Goal: Information Seeking & Learning: Learn about a topic

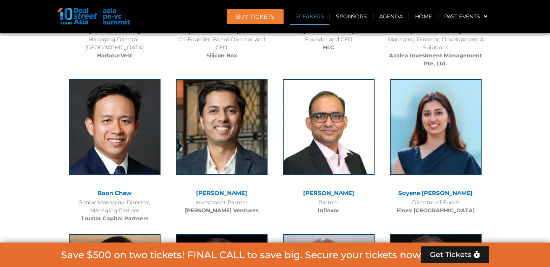
scroll to position [4124, 0]
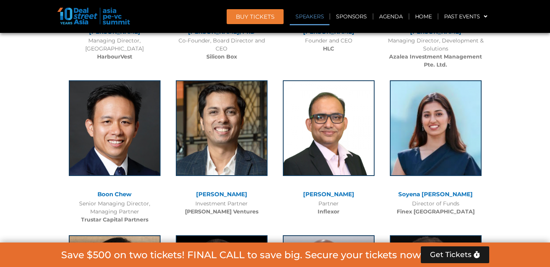
click at [425, 190] on link "Soyena [PERSON_NAME]" at bounding box center [435, 193] width 75 height 7
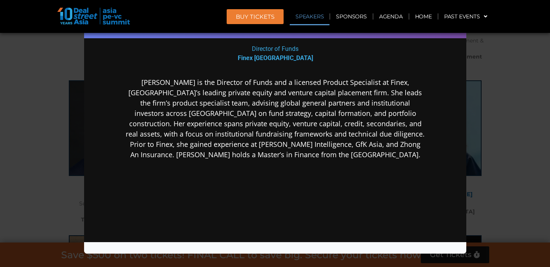
scroll to position [135, 0]
click at [512, 75] on div "Speaker Profile ×" at bounding box center [275, 133] width 550 height 267
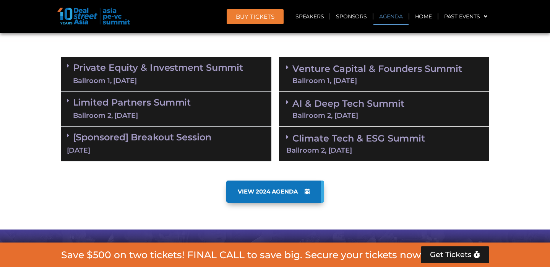
scroll to position [469, 0]
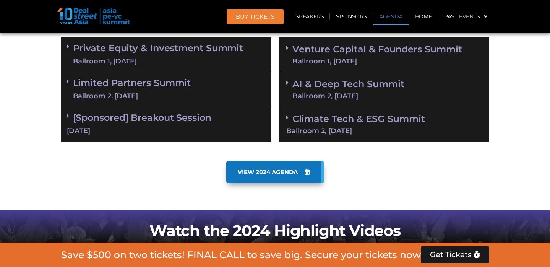
click at [180, 91] on div "Ballroom 2, [DATE]" at bounding box center [132, 96] width 118 height 10
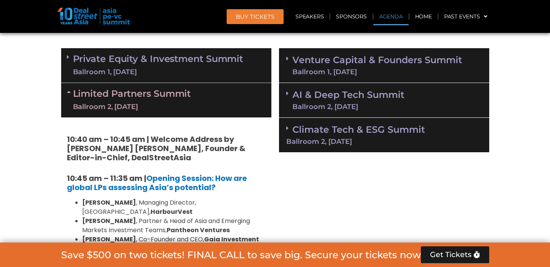
scroll to position [455, 0]
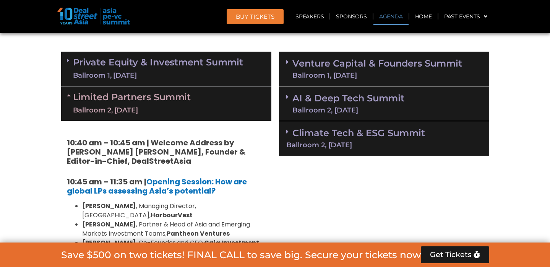
click at [182, 57] on link "Private Equity & Investment Summit Ballroom 1, 10 Sept" at bounding box center [158, 68] width 170 height 23
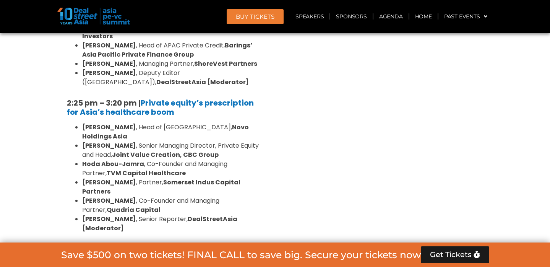
scroll to position [1166, 0]
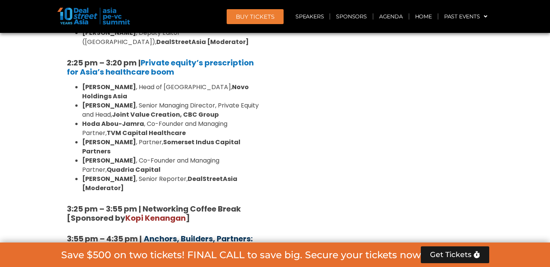
click at [151, 233] on b "Anchors, Builders, Partners: How Gulf Capital is Scaling Asia’s Private Platfor…" at bounding box center [160, 247] width 186 height 29
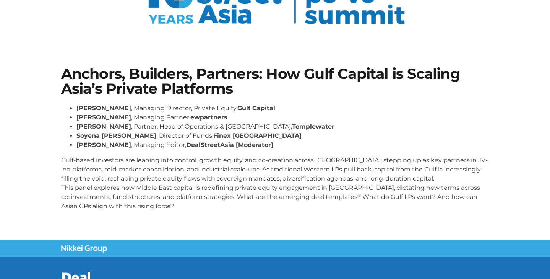
scroll to position [98, 0]
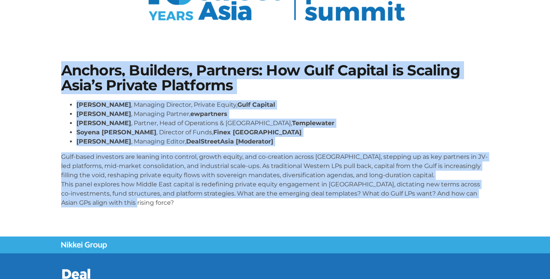
drag, startPoint x: 63, startPoint y: 67, endPoint x: 215, endPoint y: 214, distance: 211.6
click at [215, 214] on div "Anchors, Builders, Partners: How Gulf Capital is Scaling Asia’s Private Platfor…" at bounding box center [275, 138] width 436 height 158
copy div "Anchors, Builders, Partners: How Gulf Capital is Scaling Asia’s Private Platfor…"
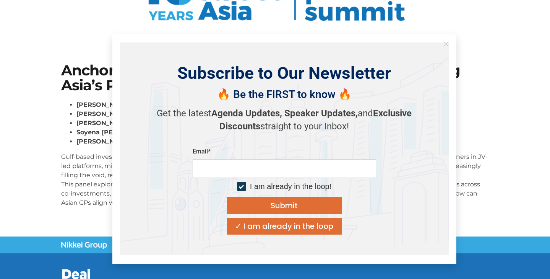
click at [445, 44] on icon "Close" at bounding box center [446, 44] width 7 height 7
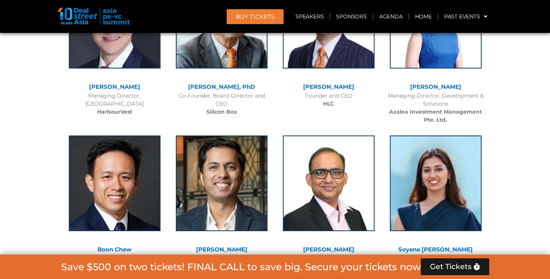
scroll to position [4124, 0]
